Goal: Task Accomplishment & Management: Manage account settings

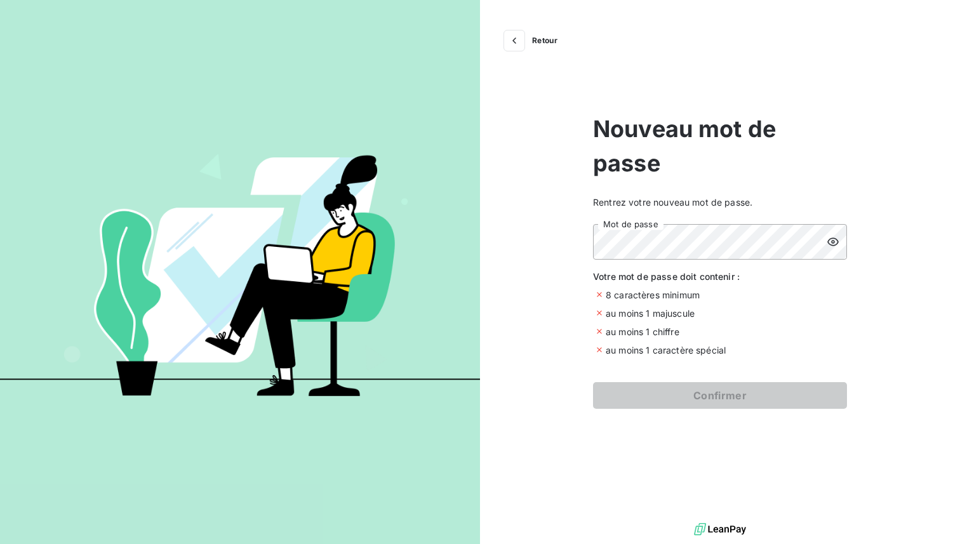
click at [554, 257] on div "Retour Nouveau mot de passe Rentrez votre nouveau mot de passe. Mot de passe Vo…" at bounding box center [720, 260] width 480 height 520
click at [563, 265] on div "Retour Nouveau mot de passe Rentrez votre nouveau mot de passe. Mot de passe Vo…" at bounding box center [720, 260] width 480 height 520
click at [515, 37] on icon "button" at bounding box center [514, 40] width 4 height 6
